Goal: Task Accomplishment & Management: Complete application form

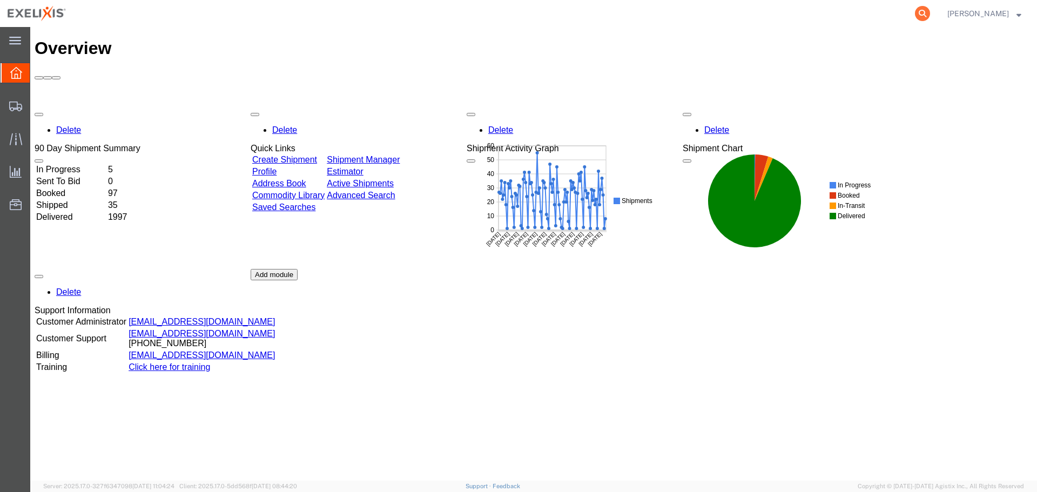
click at [930, 11] on icon at bounding box center [922, 13] width 15 height 15
click at [836, 14] on input "search" at bounding box center [751, 14] width 328 height 26
paste input "251371073CL"
type input "251371073CL"
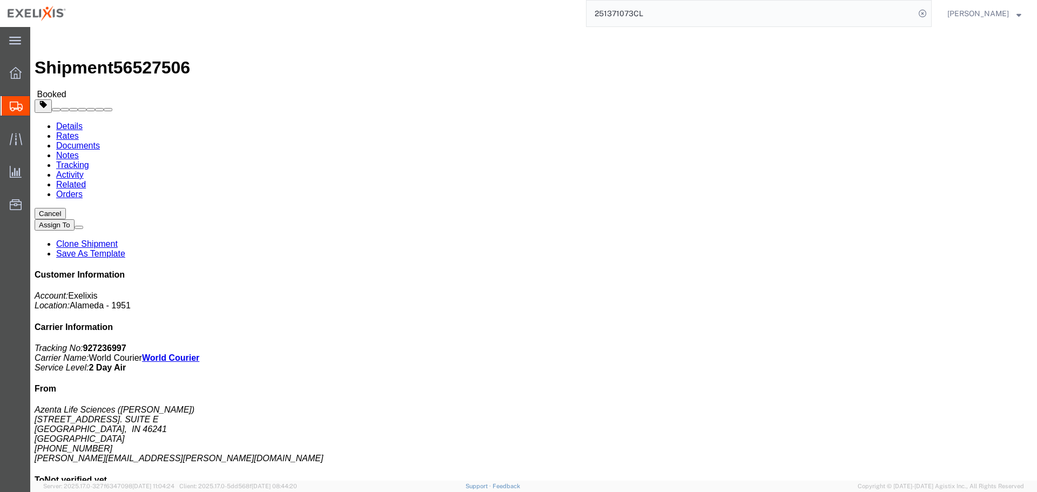
click span "button"
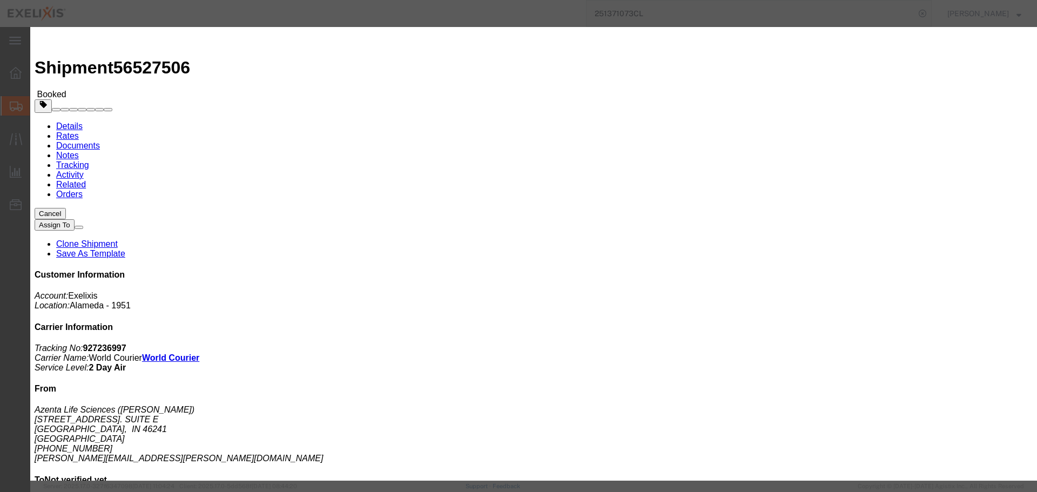
click select "Select Account Type Activity ID Airline Appointment Number ASN Batch Request # …"
select select "ACTYP"
click select "Select Account Type Activity ID Airline Appointment Number ASN Batch Request # …"
click input "text"
type input "SAF-Other"
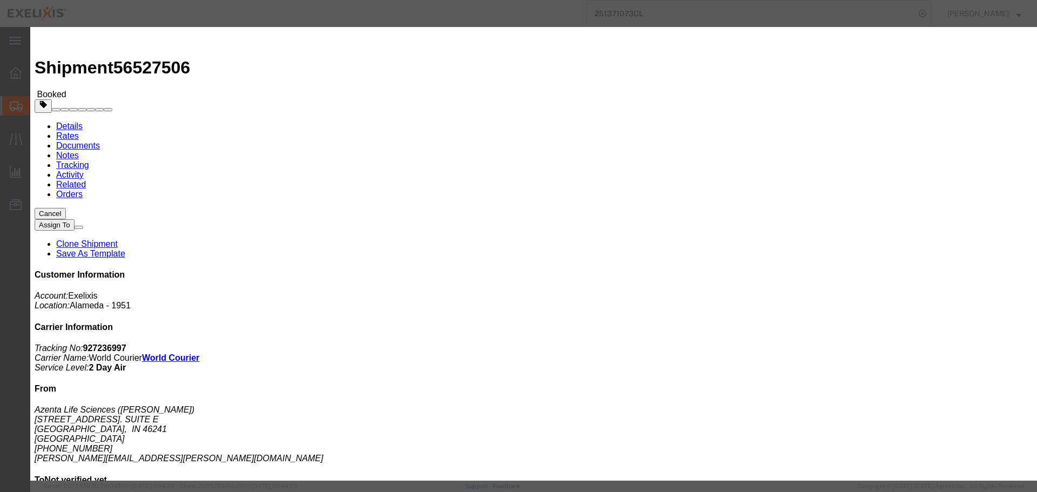
click button "Add another reference"
click select "Select Account Type Activity ID Airline Appointment Number ASN Batch Request # …"
select select "DEPT"
click select "Select Account Type Activity ID Airline Appointment Number ASN Batch Request # …"
click input "text"
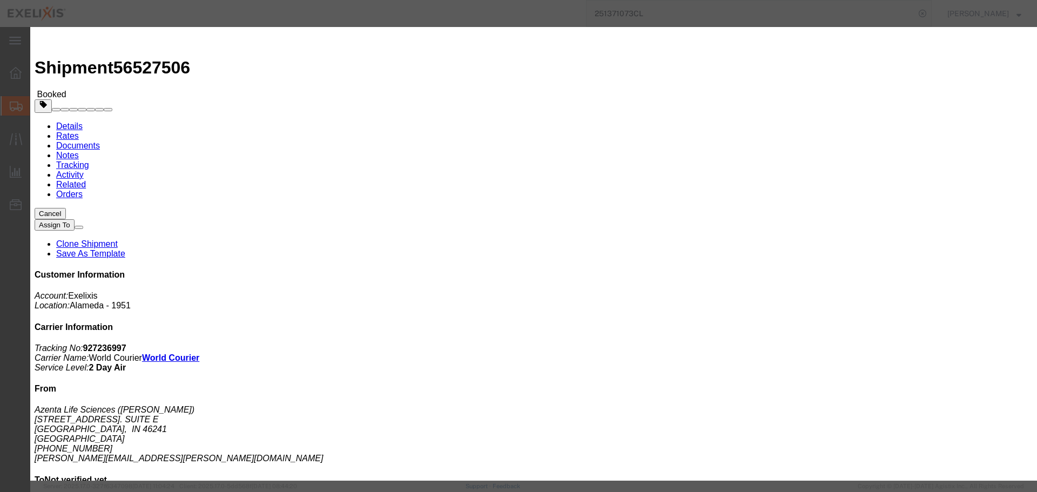
type input "Biologics"
click button "Add another reference"
click select "Select Account Type Activity ID Airline Appointment Number ASN Batch Request # …"
select select "PROJ"
click select "Select Account Type Activity ID Airline Appointment Number ASN Batch Request # …"
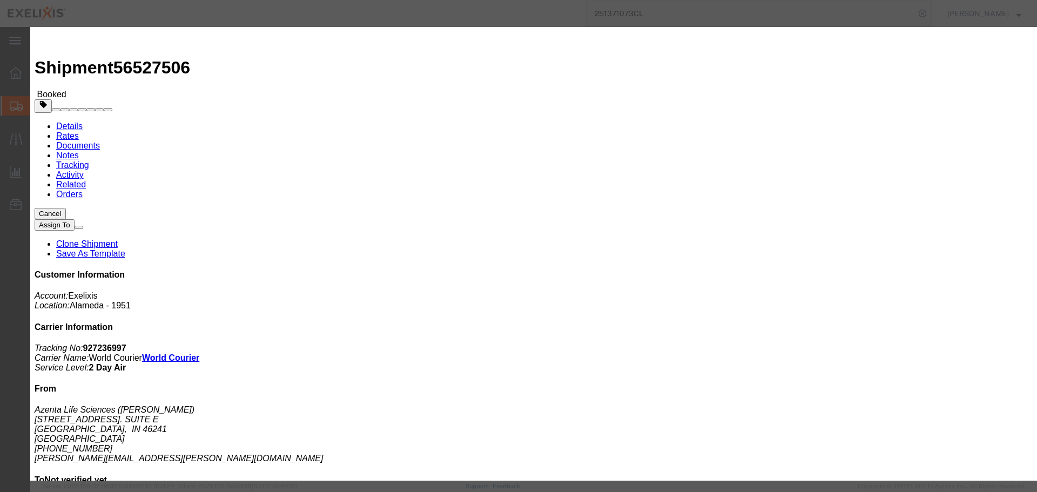
click input "text"
type input "XB010"
click button "Add another reference"
click select "Select Account Type Activity ID Airline Appointment Number ASN Batch Request # …"
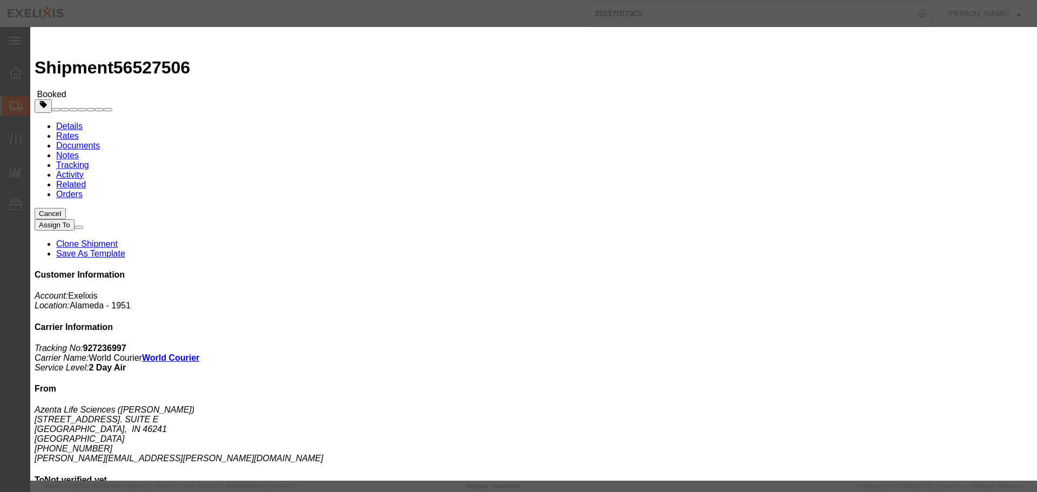
click select "Select Account Type Activity ID Airline Appointment Number ASN Batch Request # …"
select select "LOT"
click input "text"
paste input "23-ES01G001"
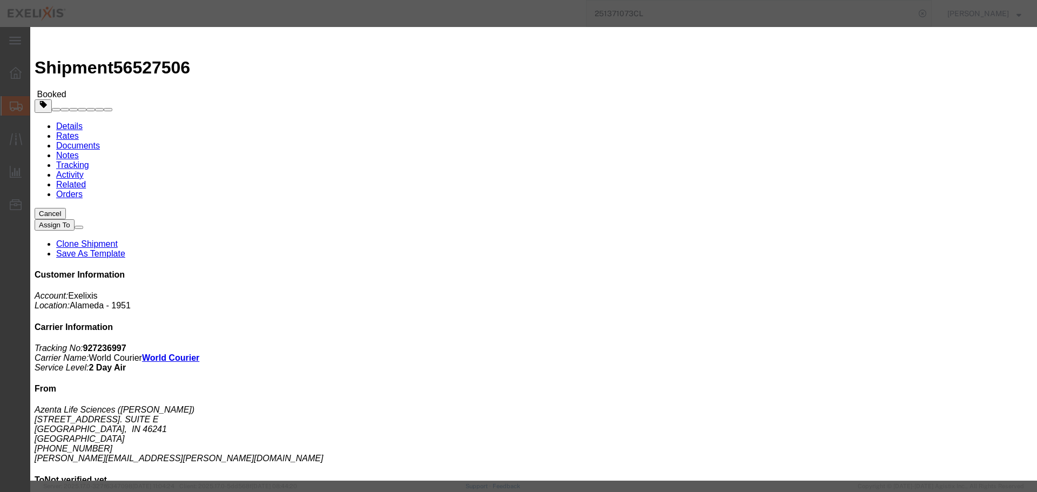
type input "23-ES01G001"
click button "Add another reference"
click select "Select Account Type Activity ID Airline Appointment Number ASN Batch Request # …"
select select "BOL"
click select "Select Account Type Activity ID Airline Appointment Number ASN Batch Request # …"
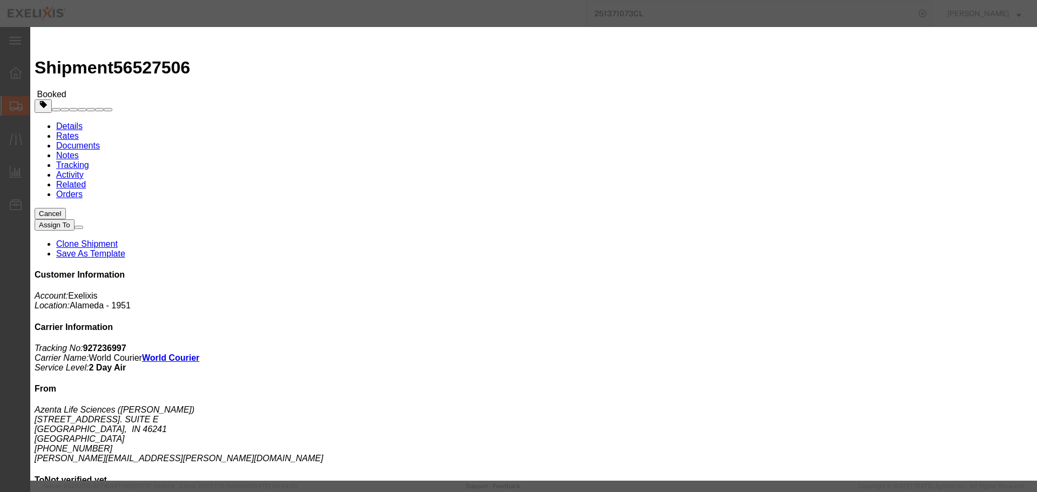
click input "text"
paste input "SR-0177866"
type input "SR-0177866"
click button "Save"
